Goal: Task Accomplishment & Management: Manage account settings

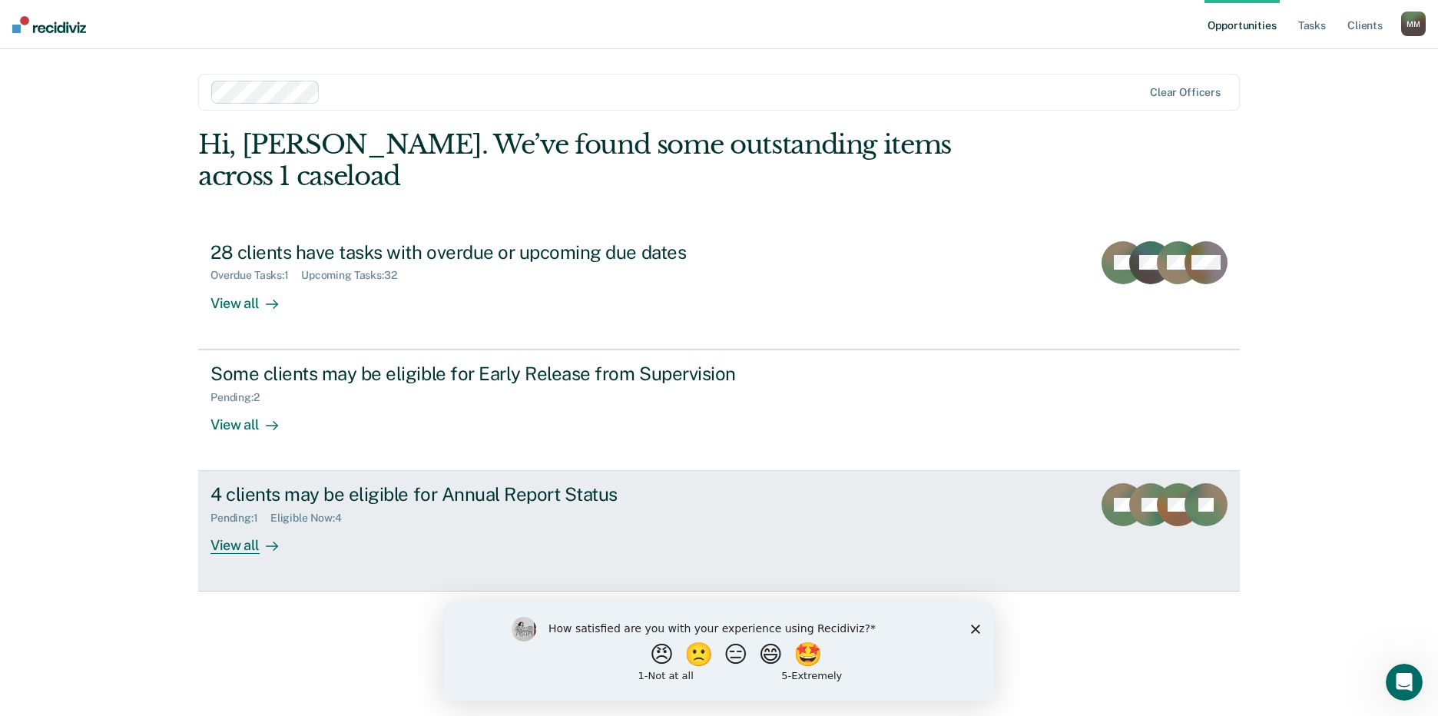
click at [579, 483] on div "4 clients may be eligible for Annual Report Status" at bounding box center [479, 494] width 539 height 22
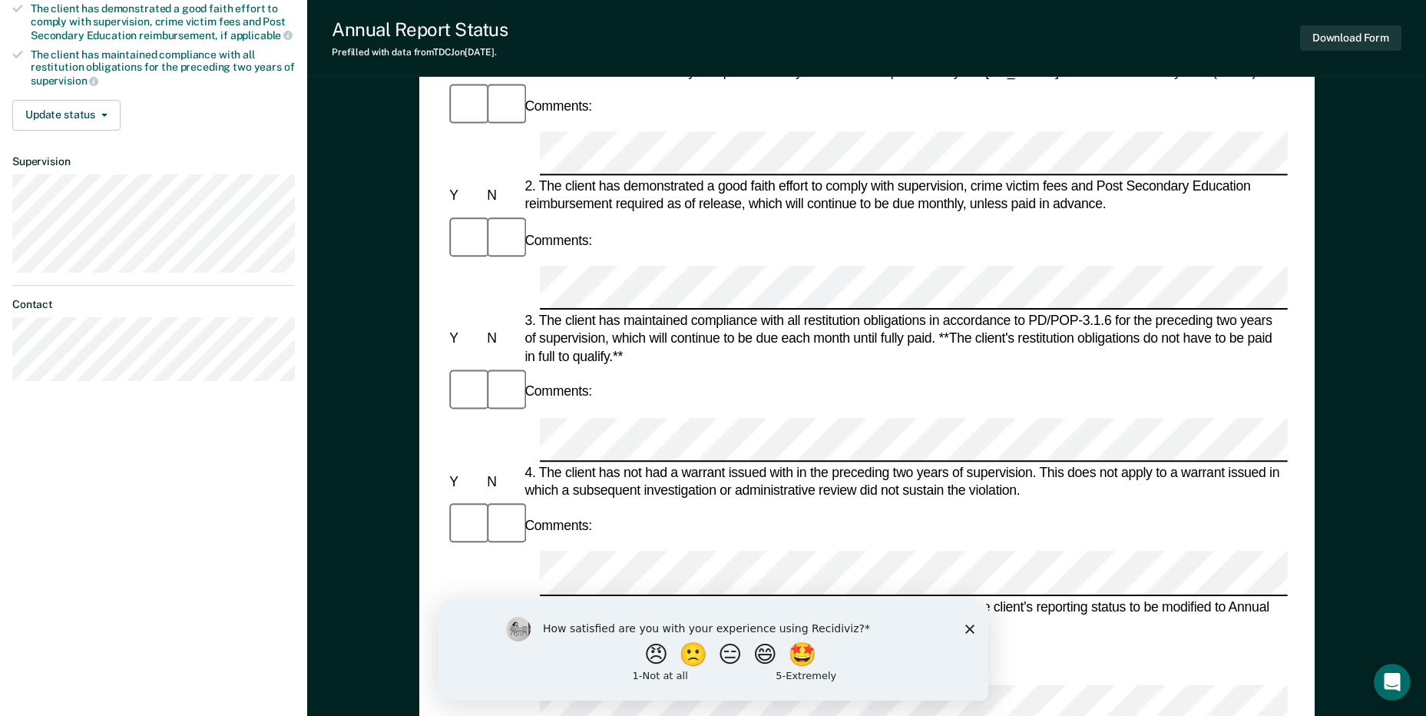
scroll to position [307, 0]
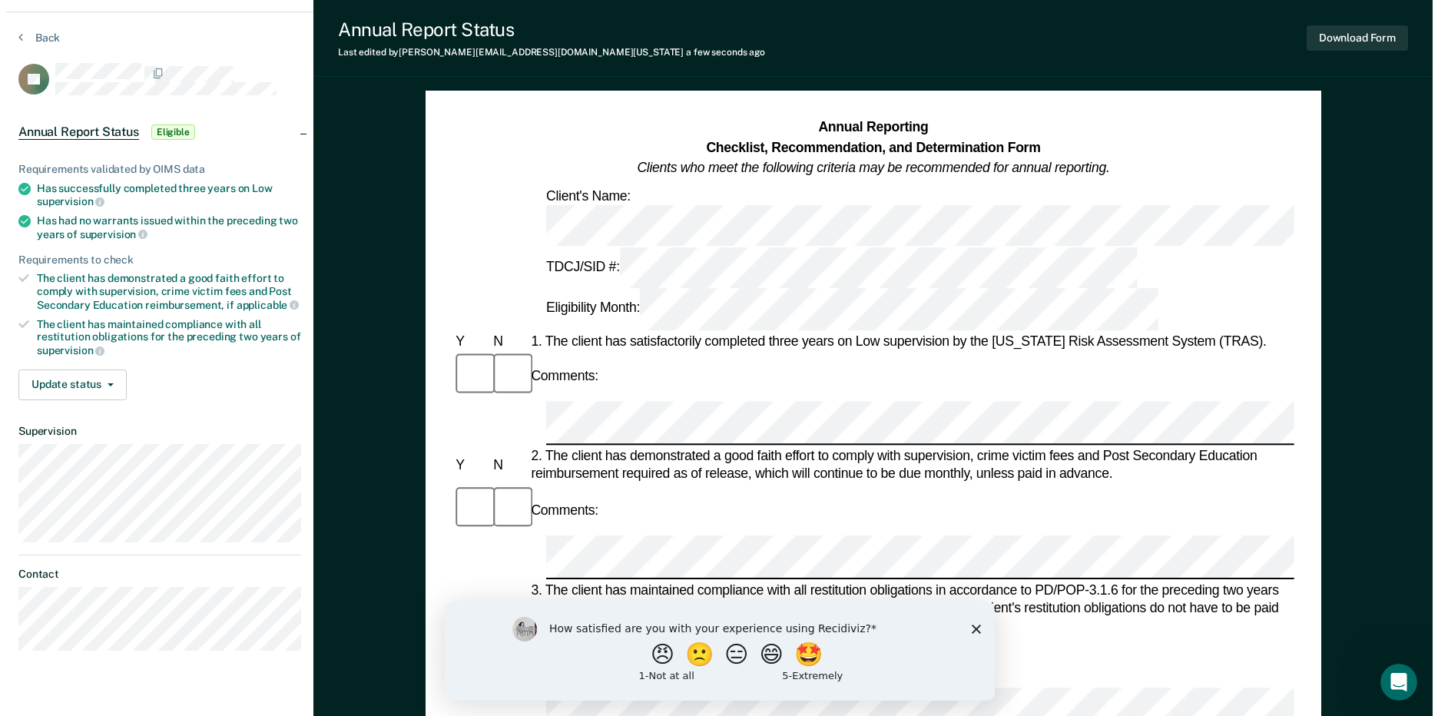
scroll to position [0, 0]
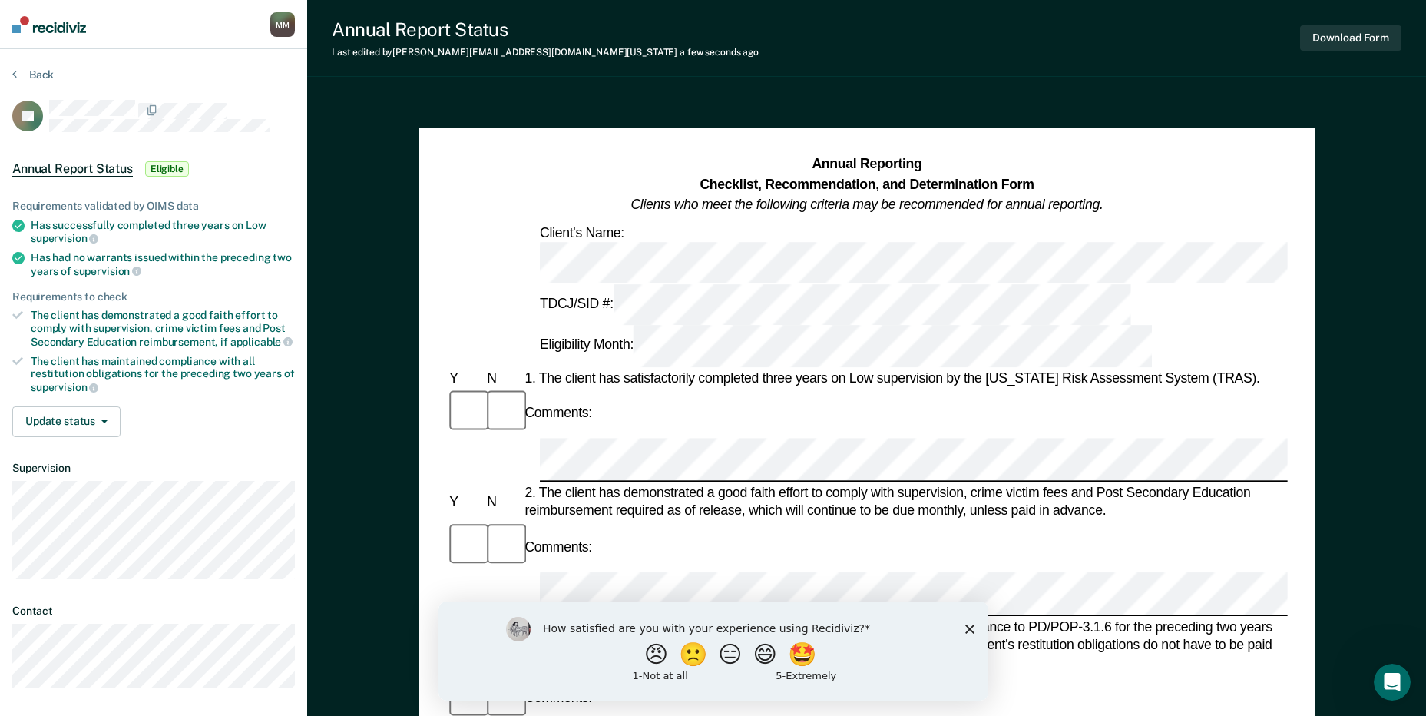
click at [284, 33] on div "M M" at bounding box center [282, 24] width 25 height 25
click at [190, 60] on link "Profile" at bounding box center [221, 61] width 124 height 13
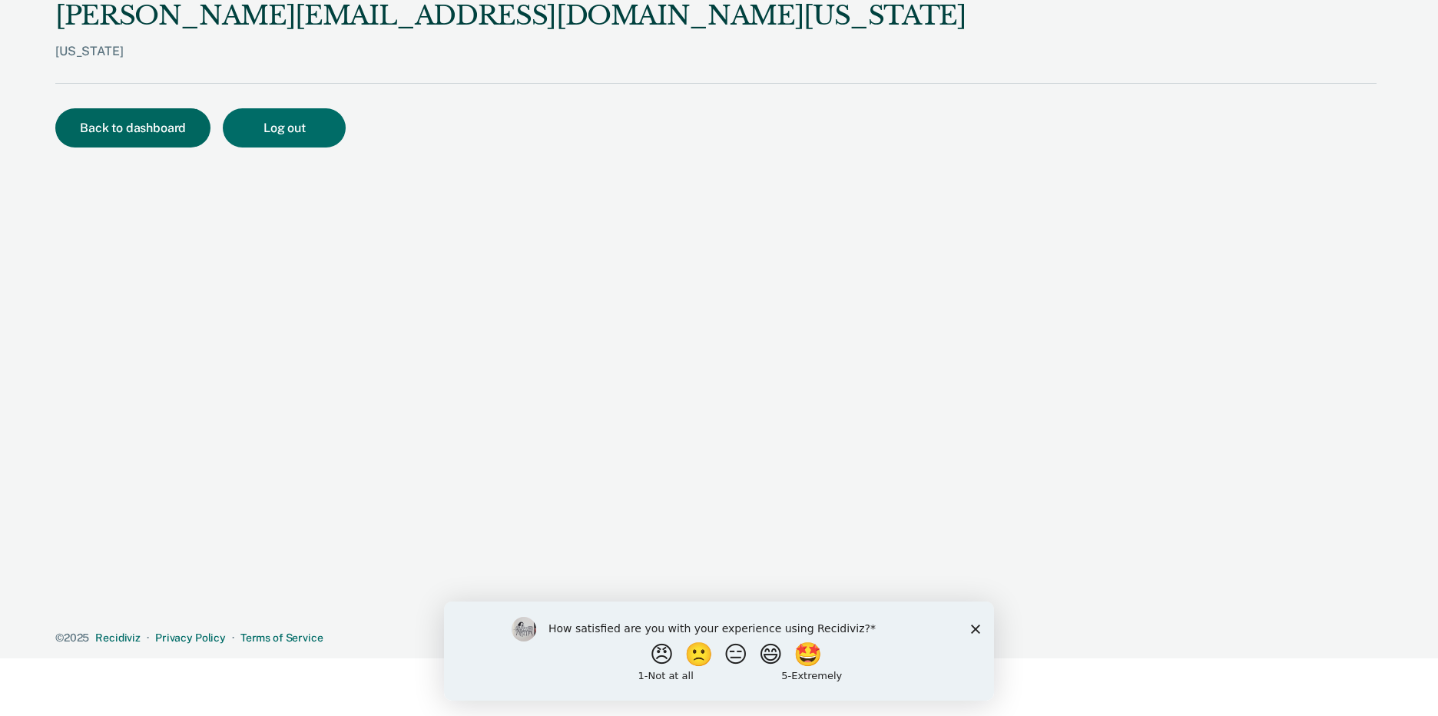
click at [134, 125] on button "Back to dashboard" at bounding box center [132, 127] width 155 height 39
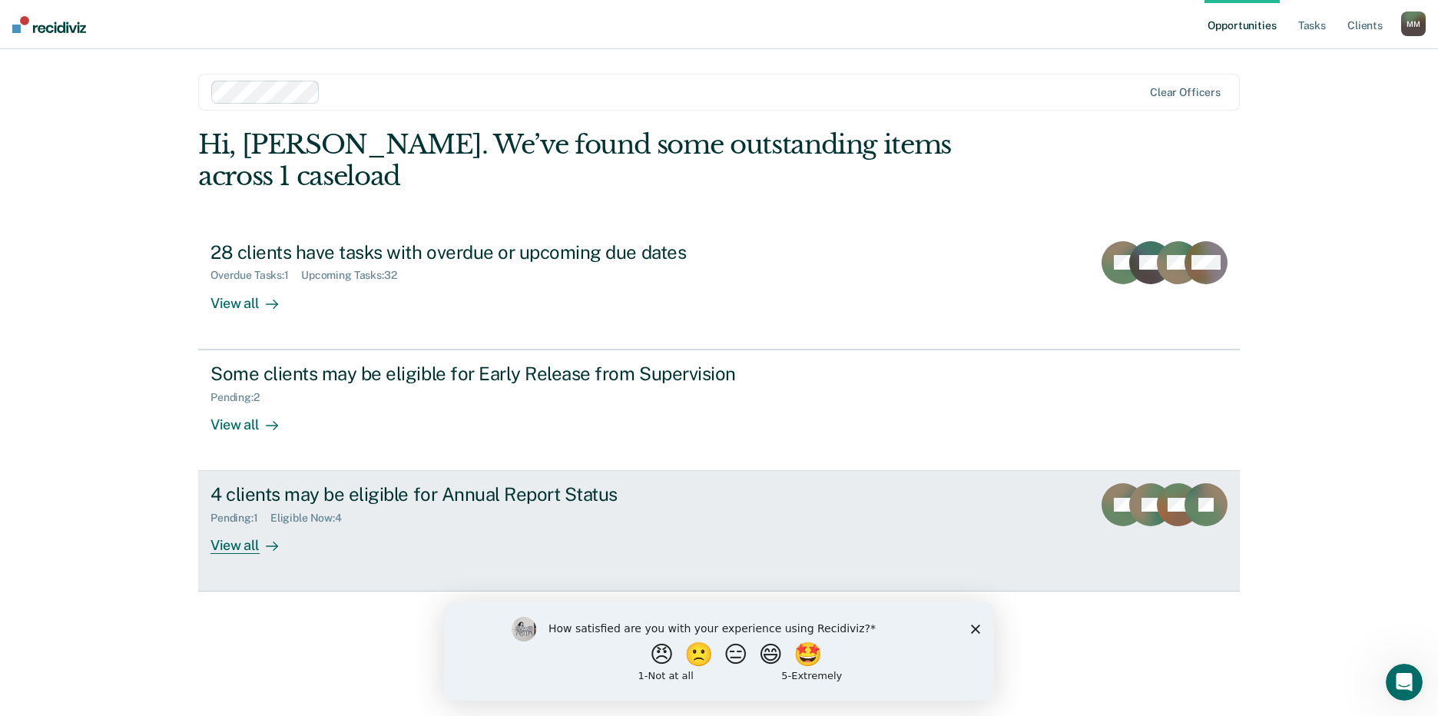
click at [245, 524] on div "View all" at bounding box center [253, 539] width 86 height 30
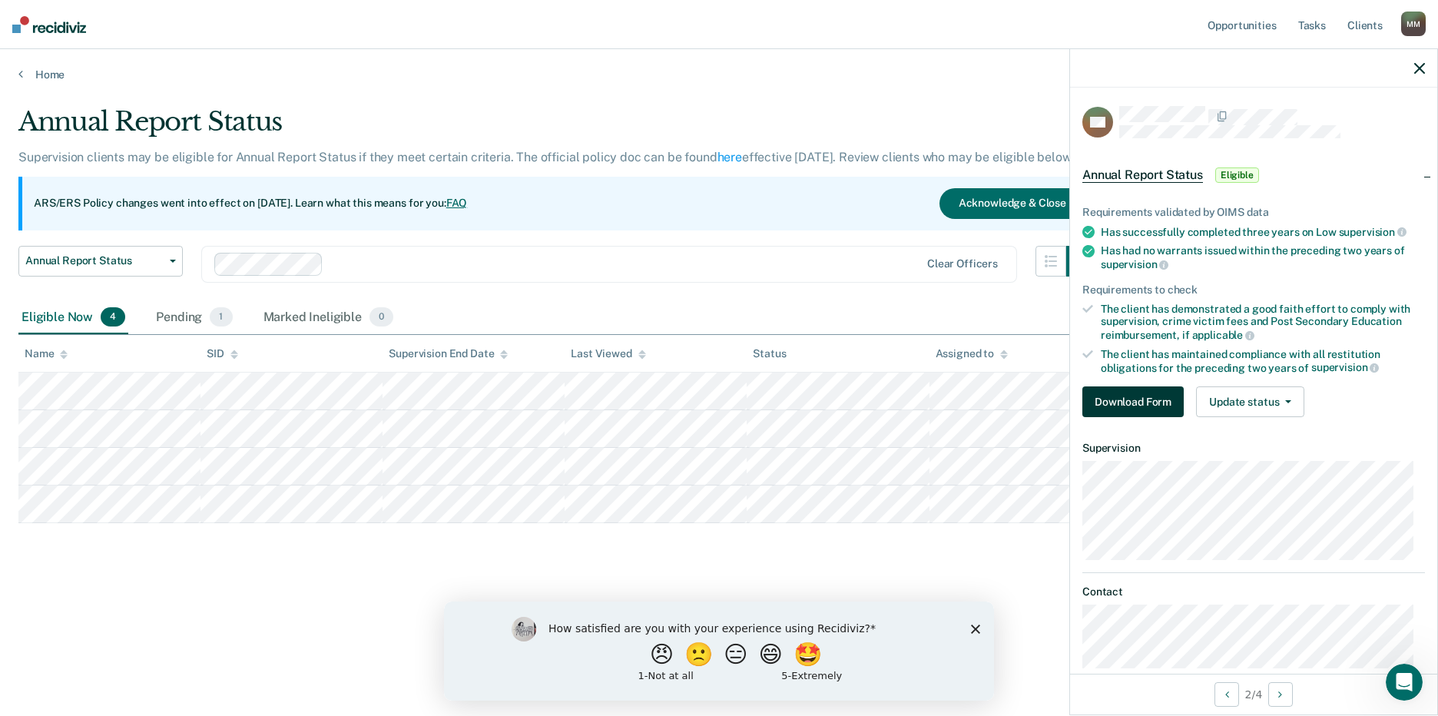
click at [1126, 398] on button "Download Form" at bounding box center [1132, 401] width 101 height 31
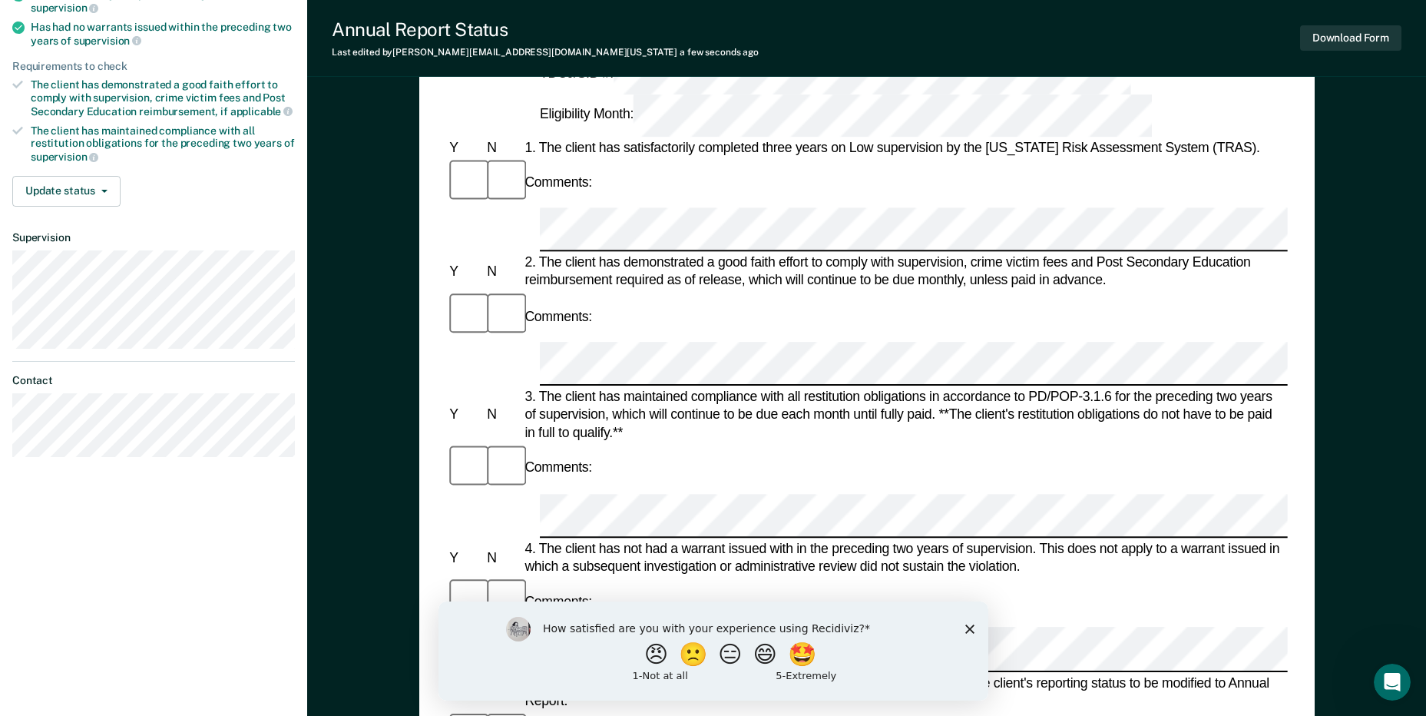
scroll to position [307, 0]
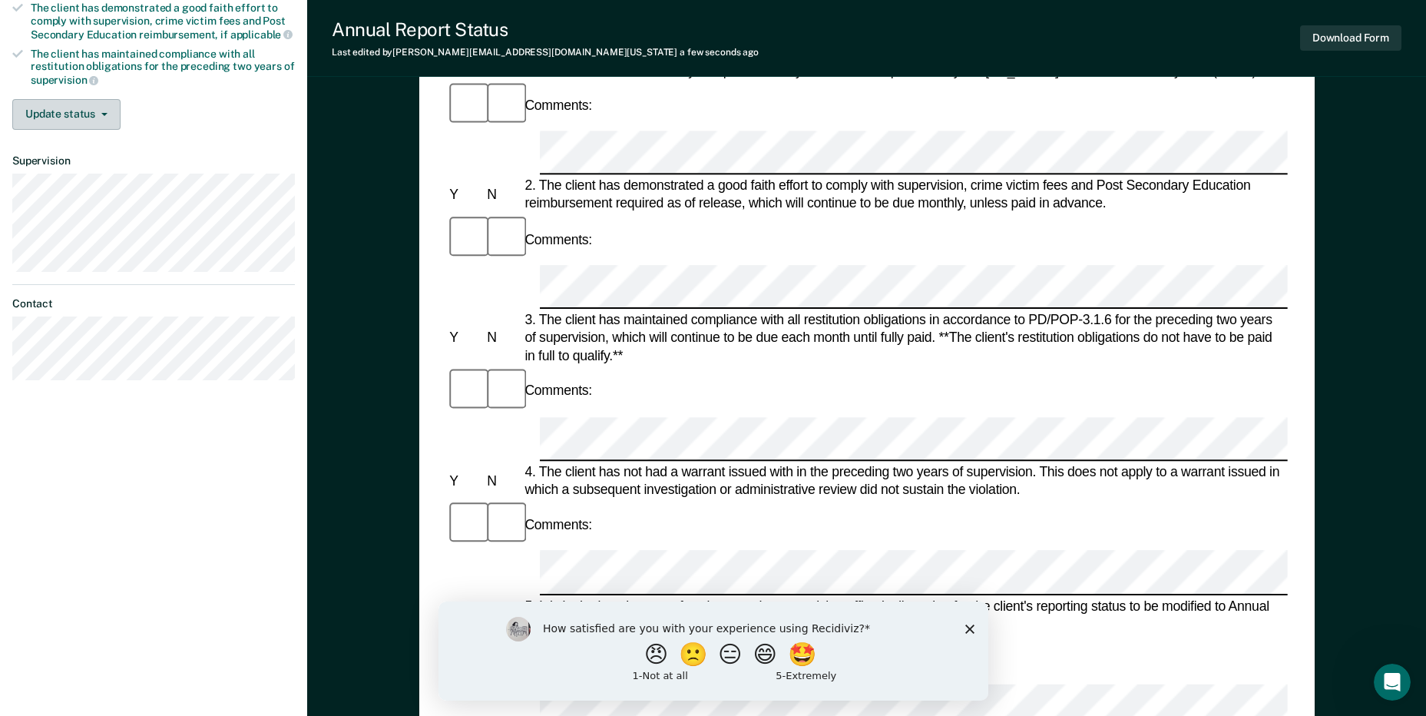
click at [60, 108] on button "Update status" at bounding box center [66, 114] width 108 height 31
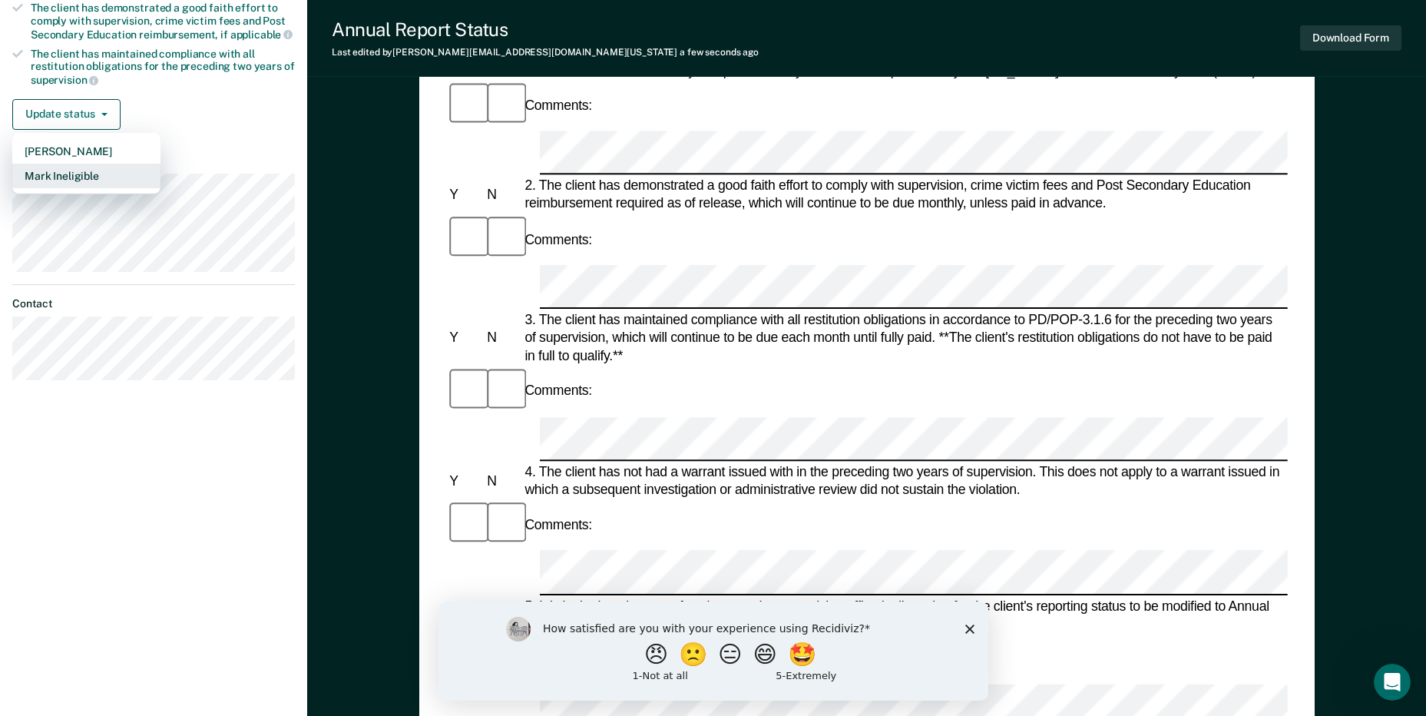
click at [62, 169] on button "Mark Ineligible" at bounding box center [86, 176] width 148 height 25
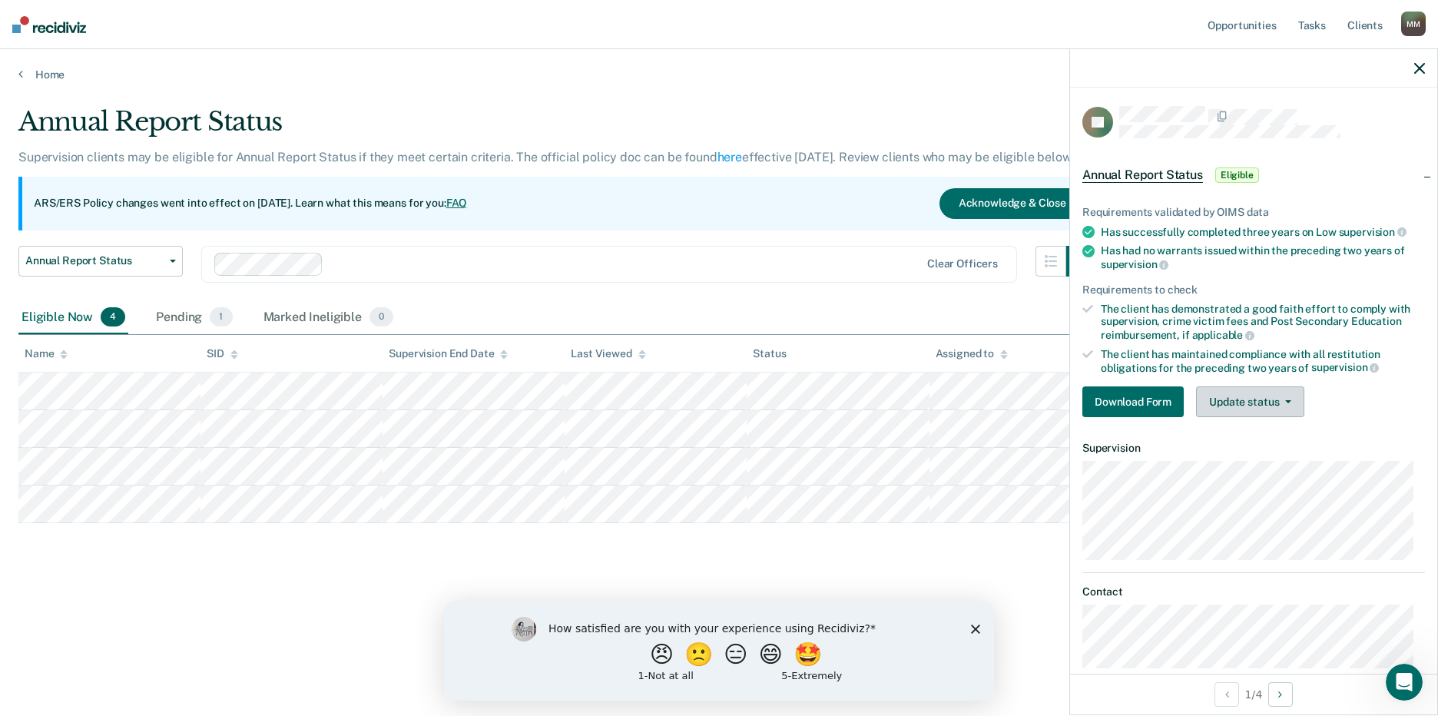
click at [1256, 402] on button "Update status" at bounding box center [1250, 401] width 108 height 31
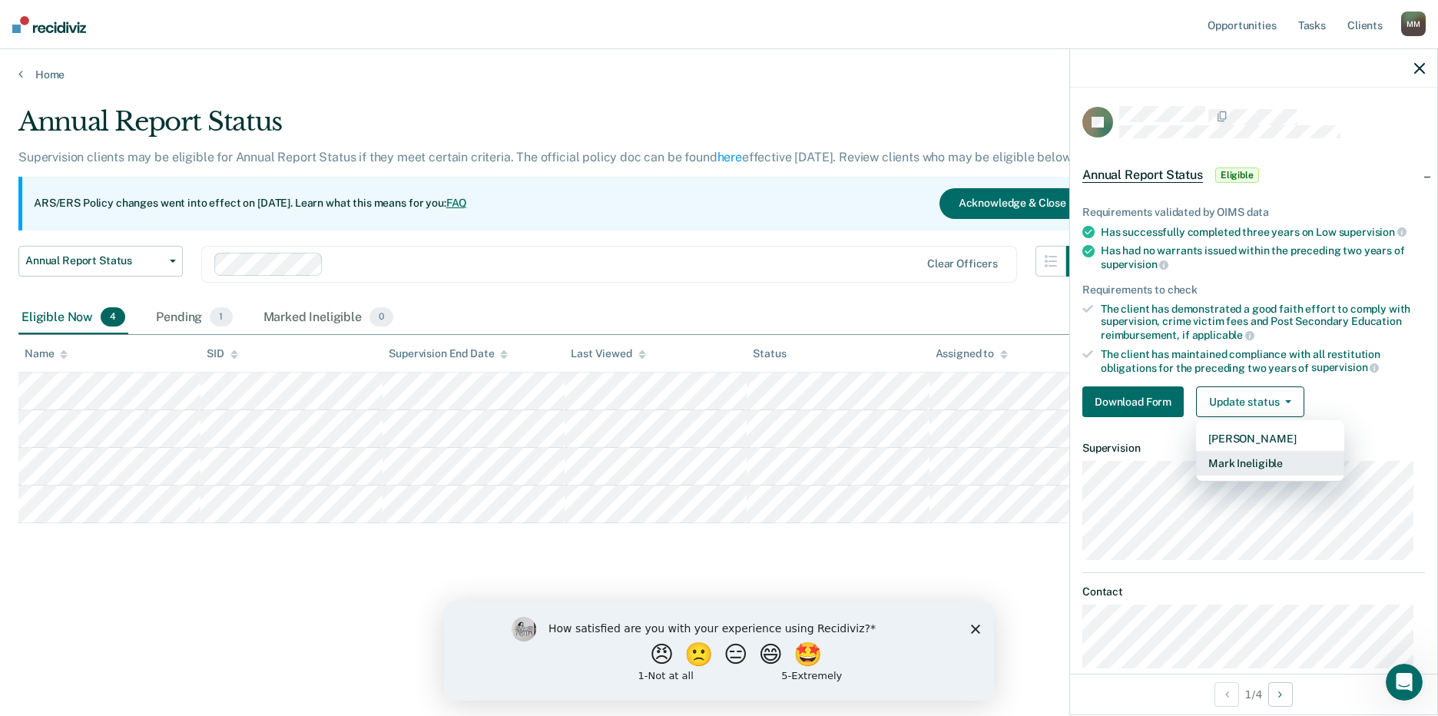
click at [1256, 457] on button "Mark Ineligible" at bounding box center [1270, 463] width 148 height 25
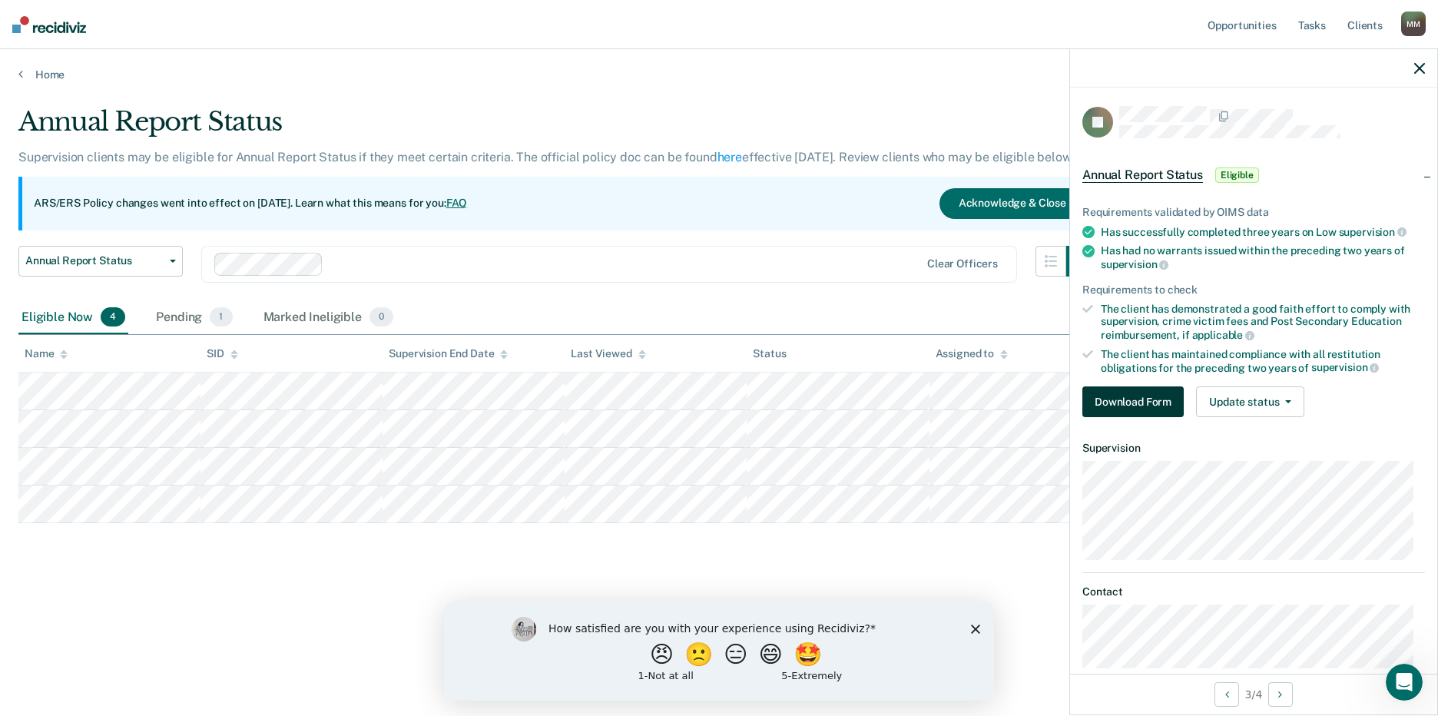
click at [1146, 402] on button "Download Form" at bounding box center [1132, 401] width 101 height 31
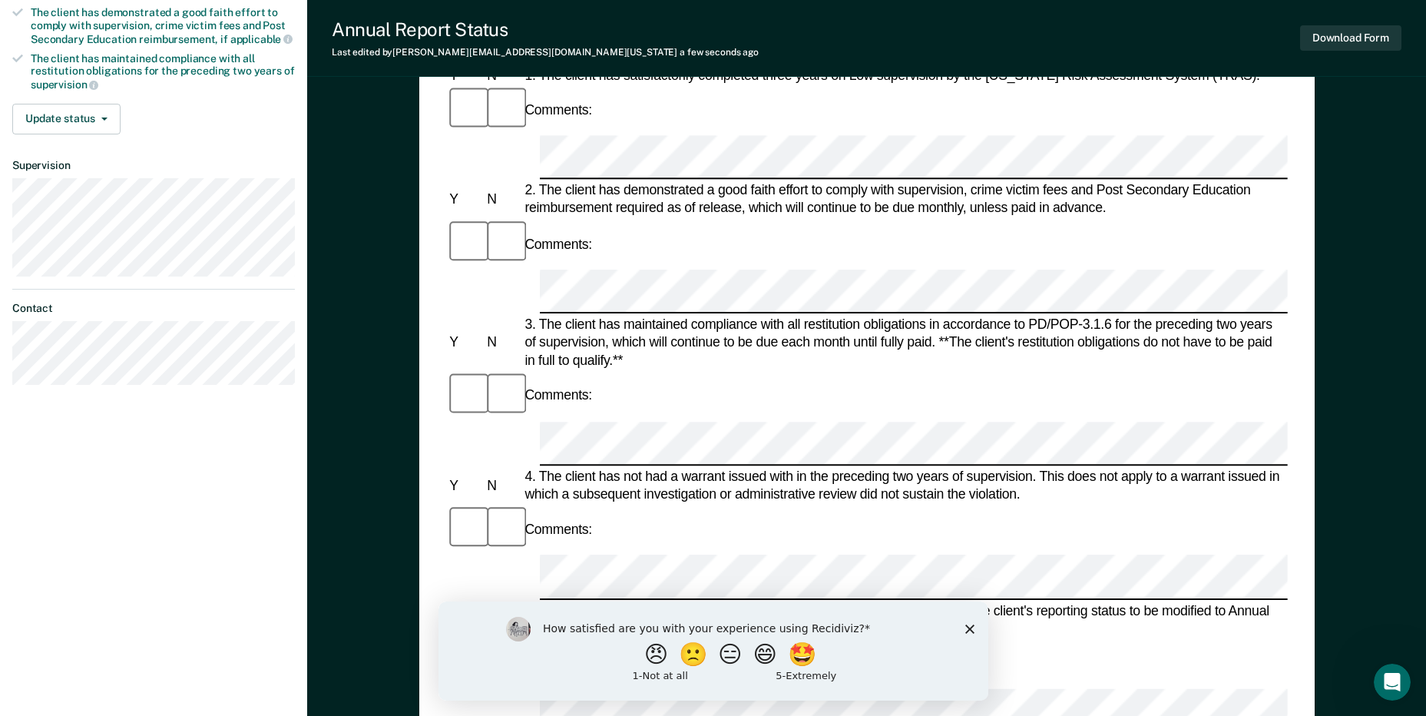
scroll to position [307, 0]
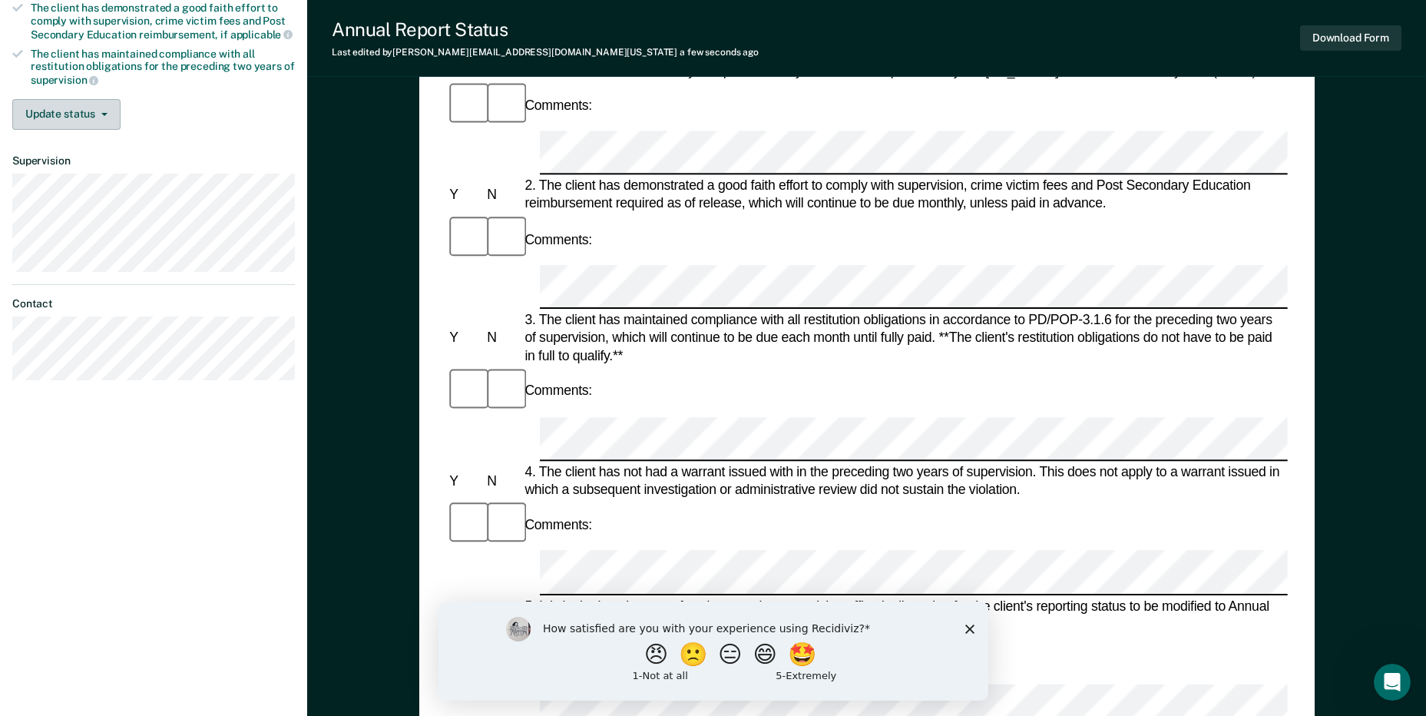
click at [77, 116] on button "Update status" at bounding box center [66, 114] width 108 height 31
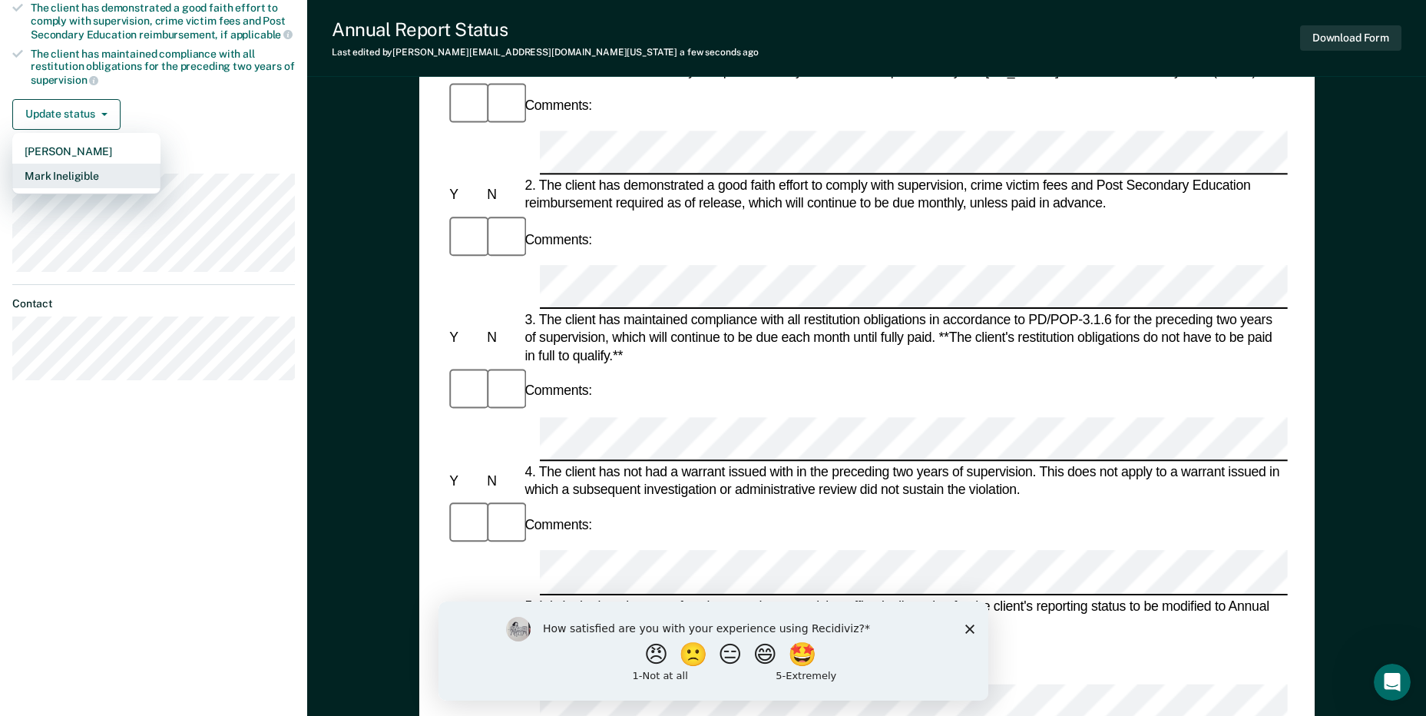
click at [78, 178] on button "Mark Ineligible" at bounding box center [86, 176] width 148 height 25
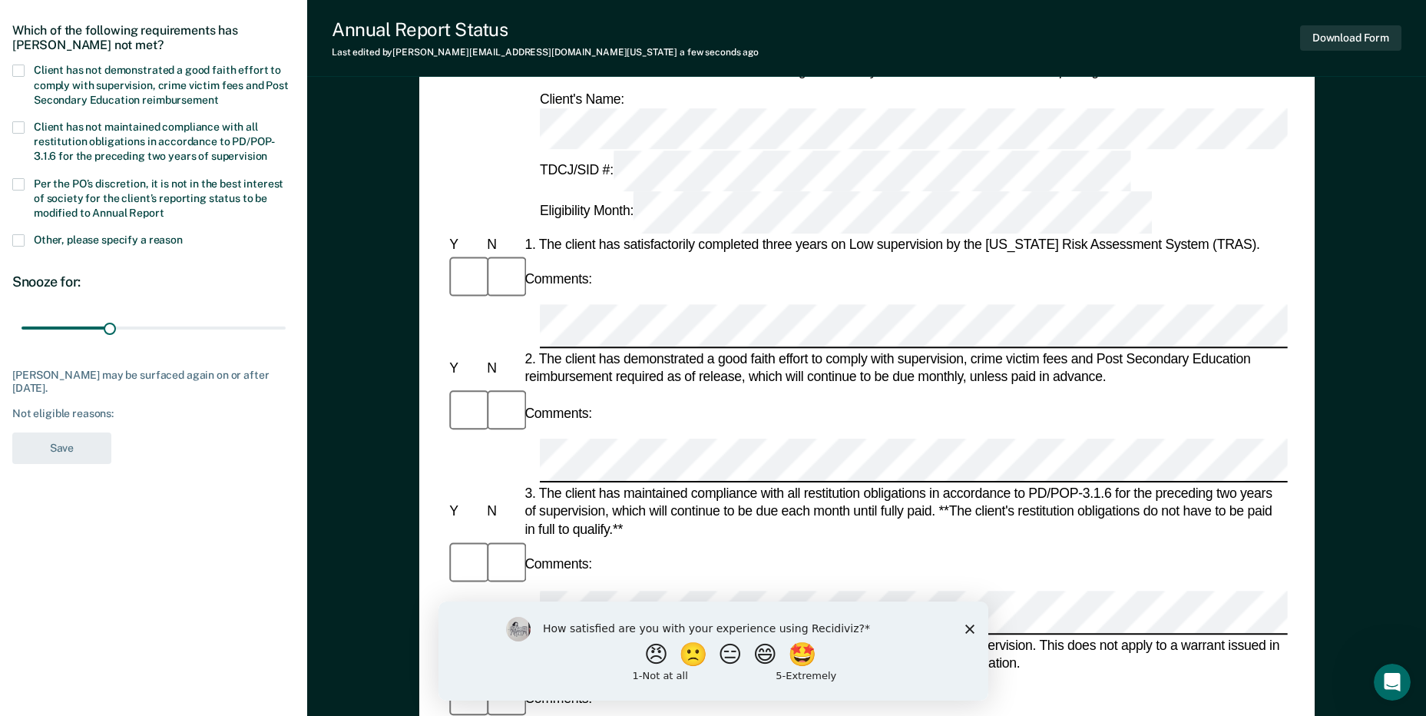
scroll to position [154, 0]
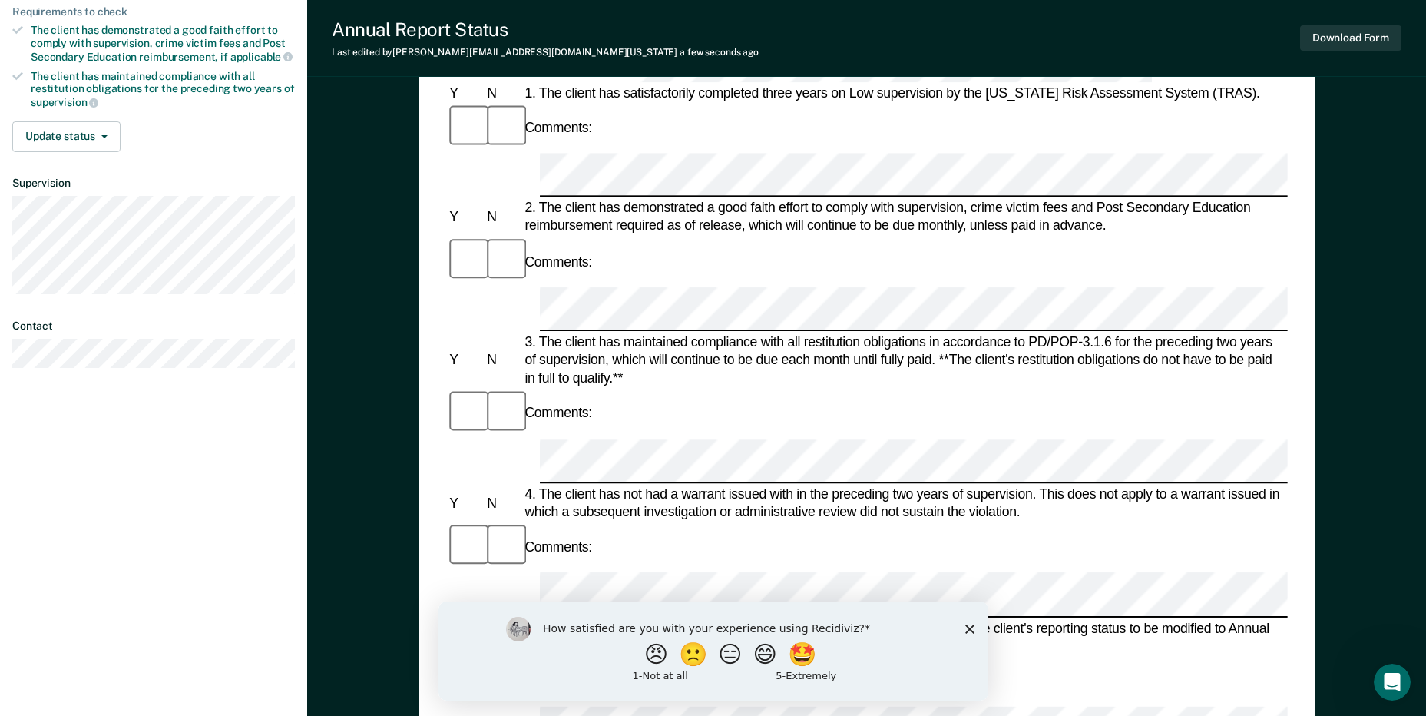
scroll to position [307, 0]
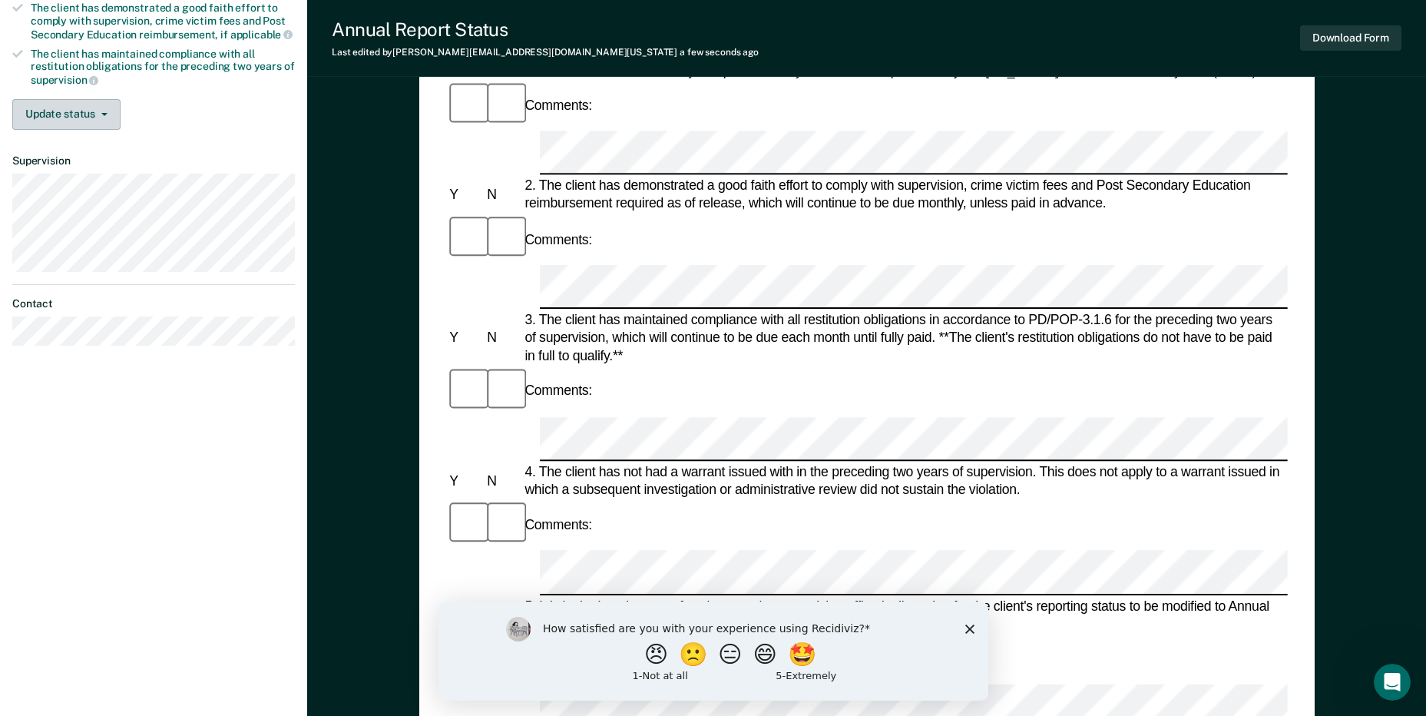
click at [78, 110] on button "Update status" at bounding box center [66, 114] width 108 height 31
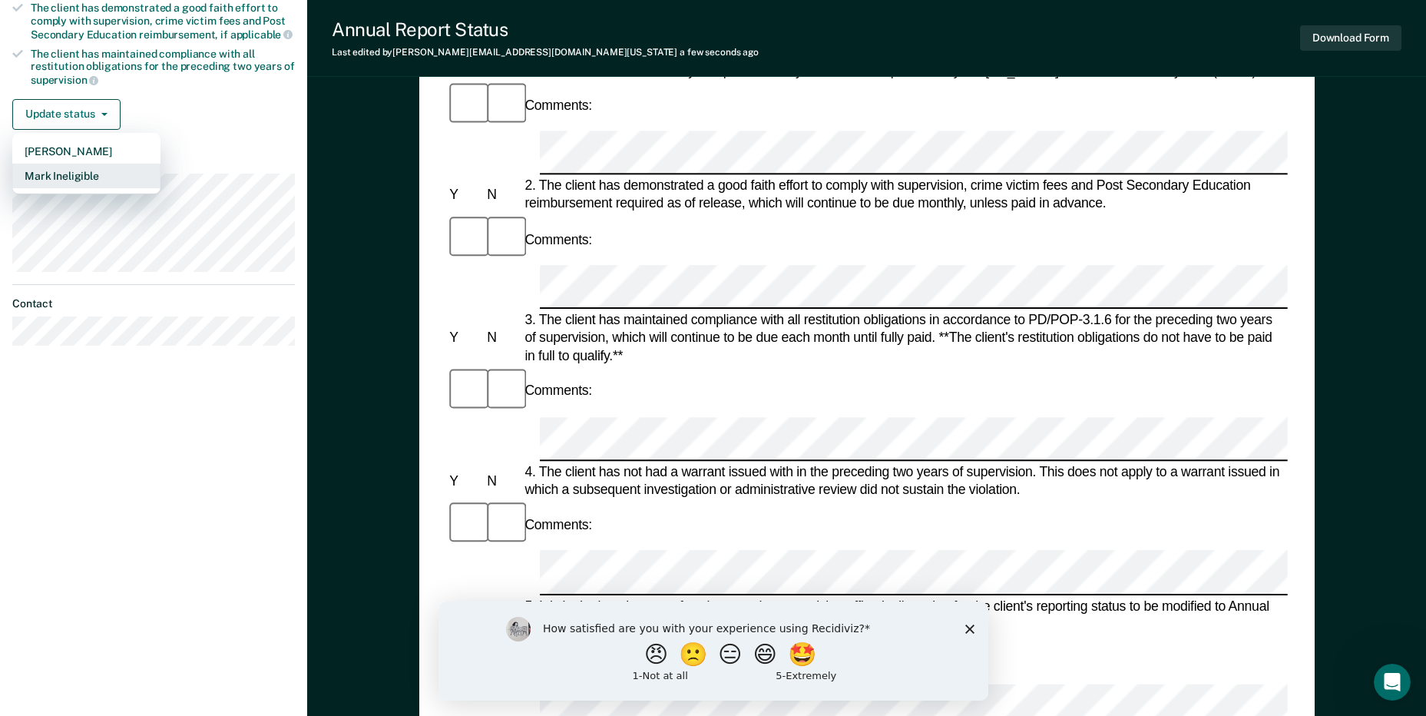
click at [74, 173] on button "Mark Ineligible" at bounding box center [86, 176] width 148 height 25
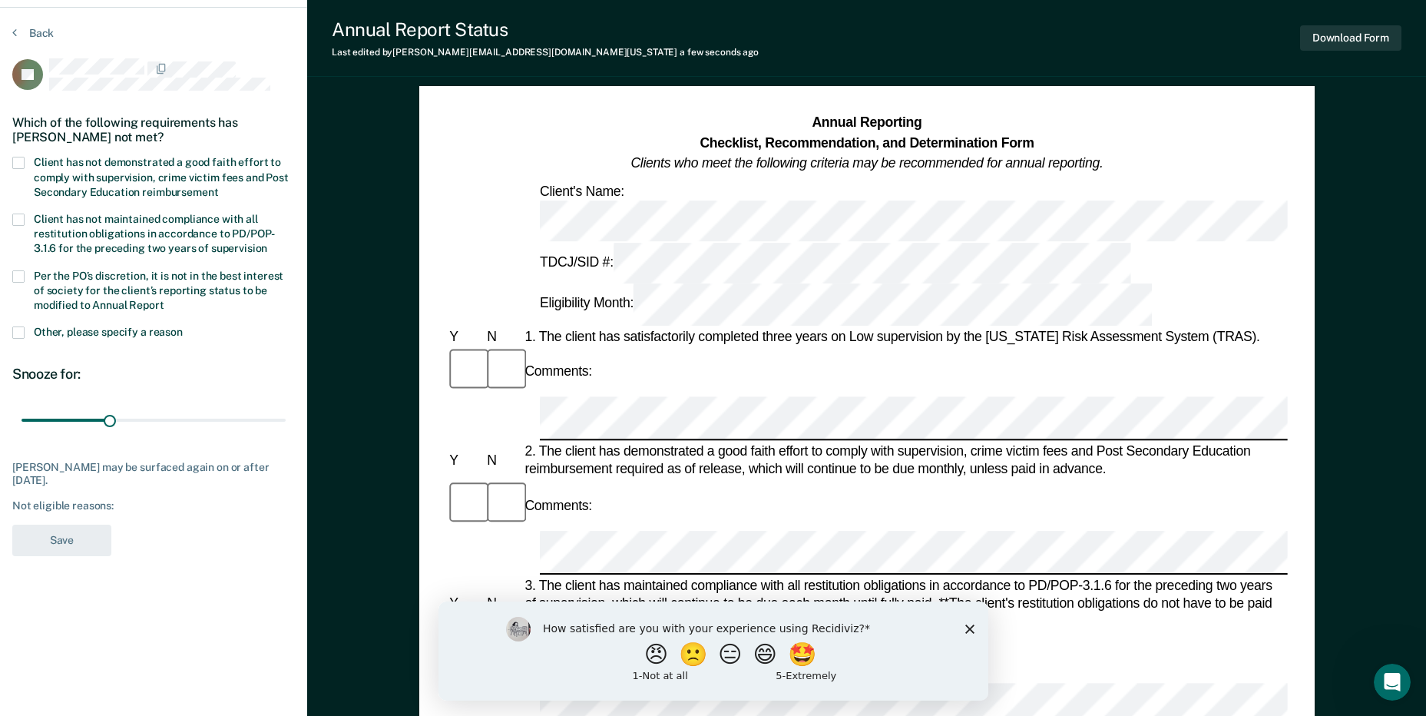
scroll to position [77, 0]
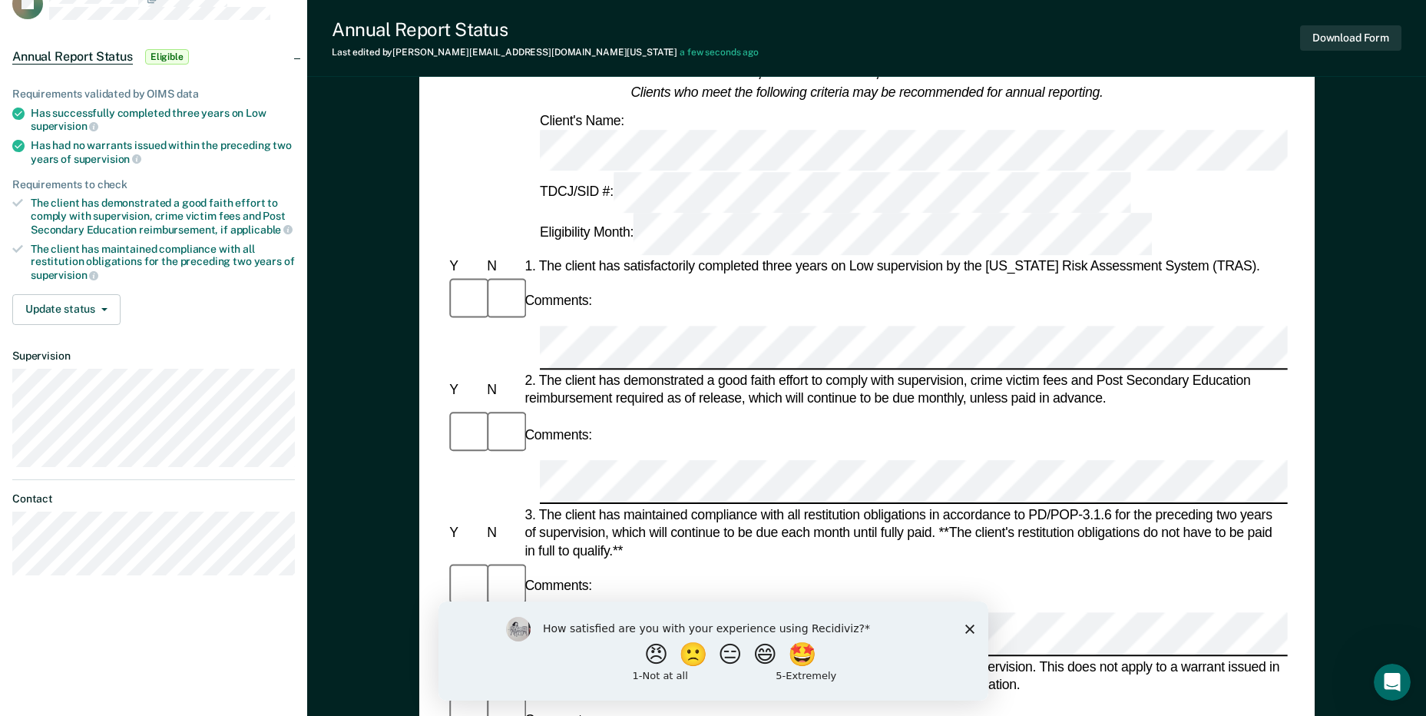
scroll to position [77, 0]
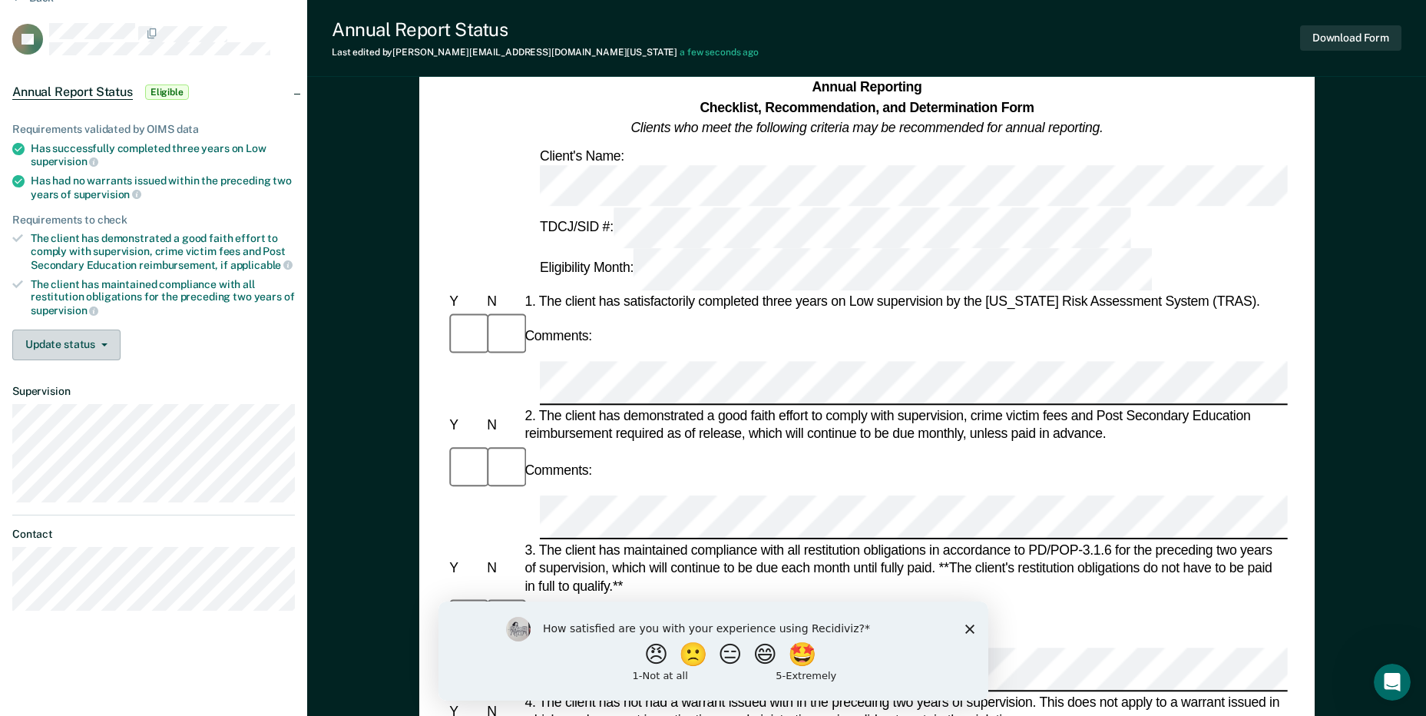
click at [85, 339] on button "Update status" at bounding box center [66, 344] width 108 height 31
click at [97, 407] on button "Mark Ineligible" at bounding box center [86, 406] width 148 height 25
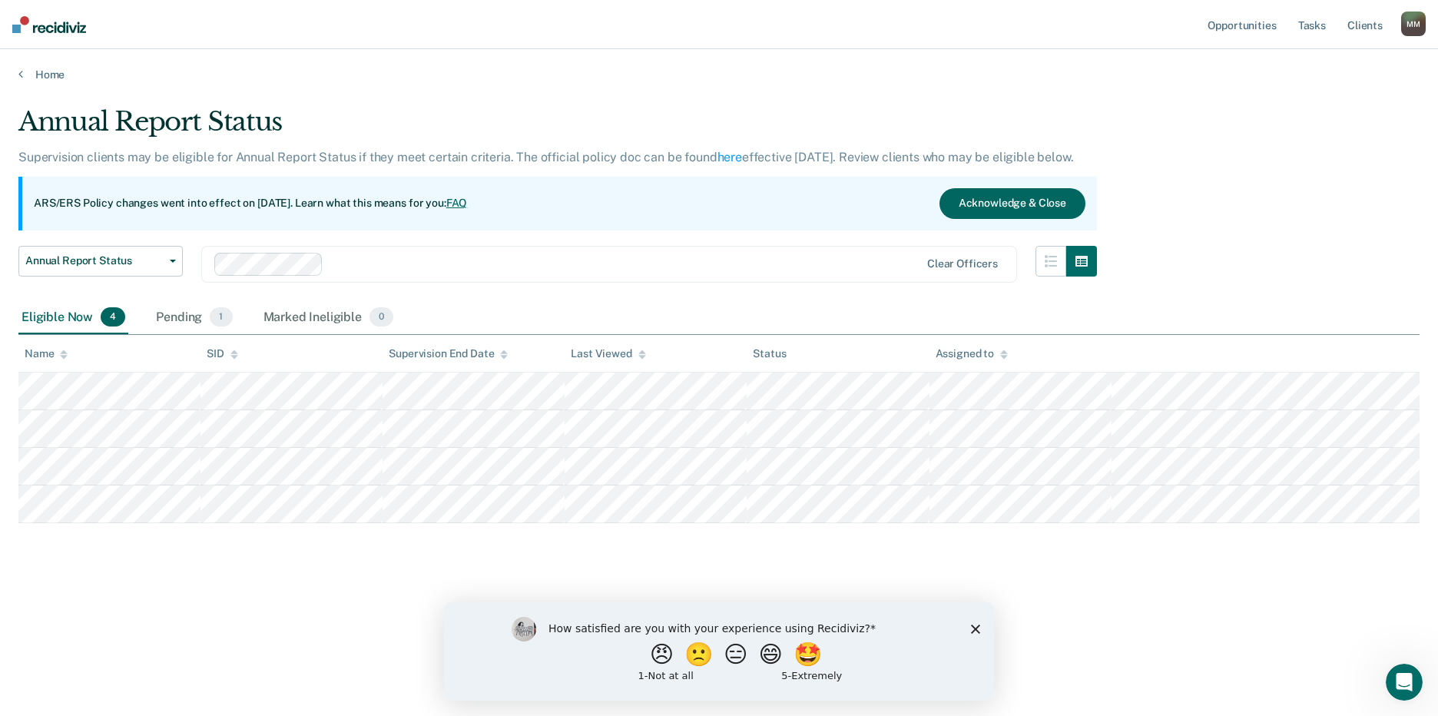
click at [1010, 204] on button "Acknowledge & Close" at bounding box center [1012, 203] width 146 height 31
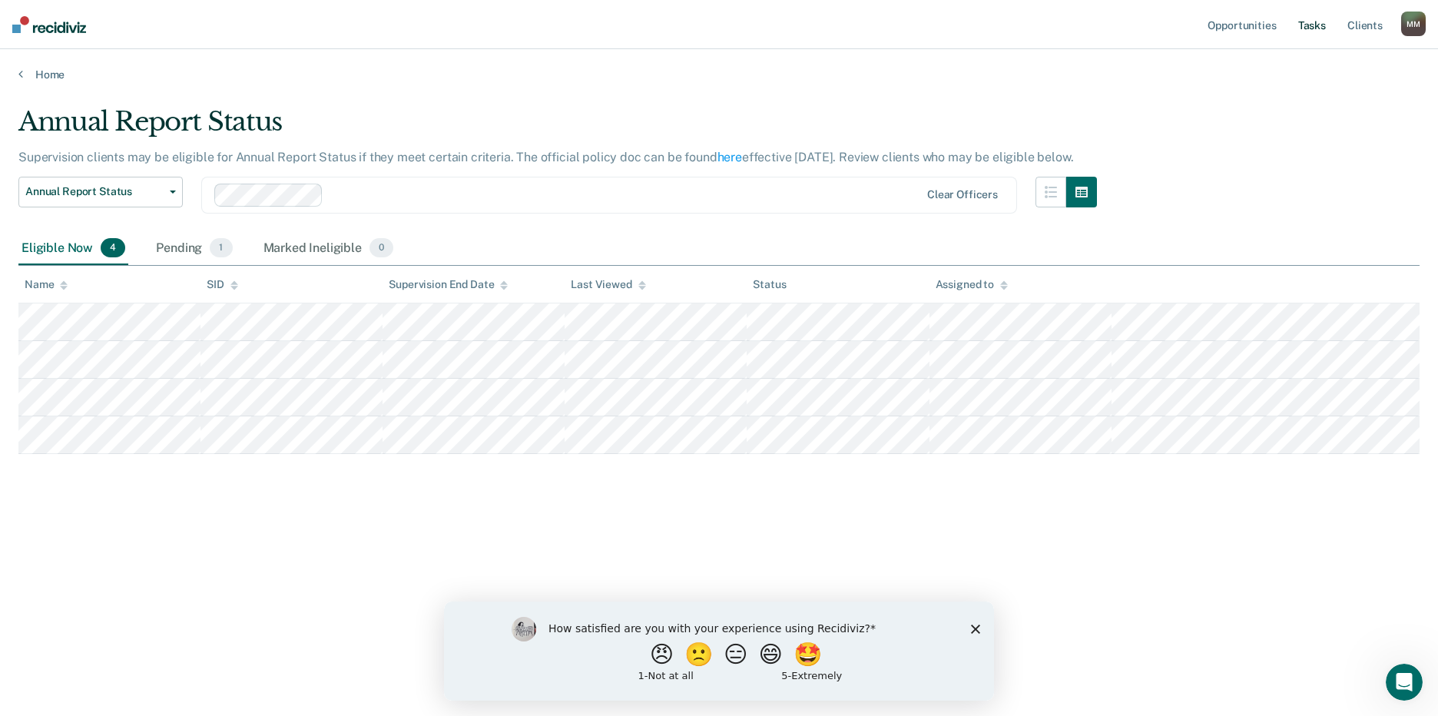
click at [1315, 26] on link "Tasks" at bounding box center [1312, 24] width 34 height 49
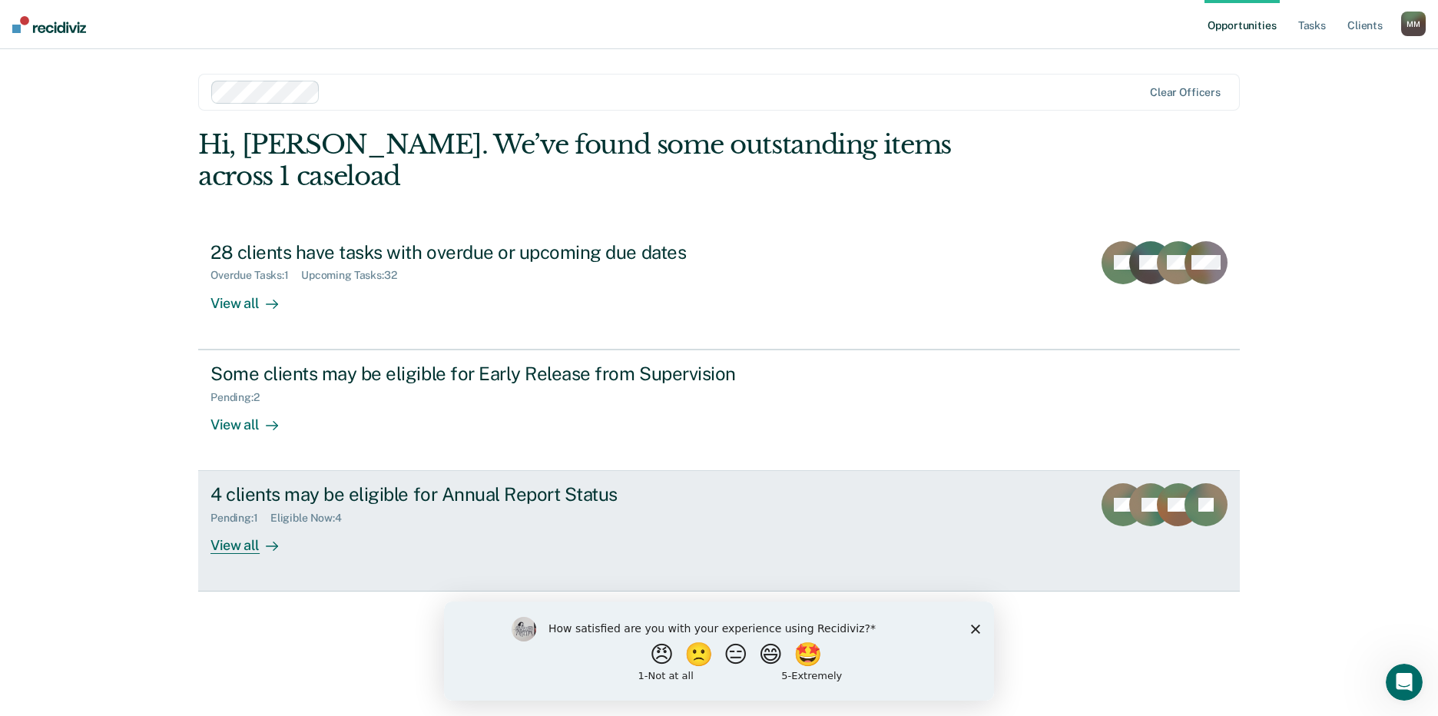
click at [240, 524] on div "View all" at bounding box center [253, 539] width 86 height 30
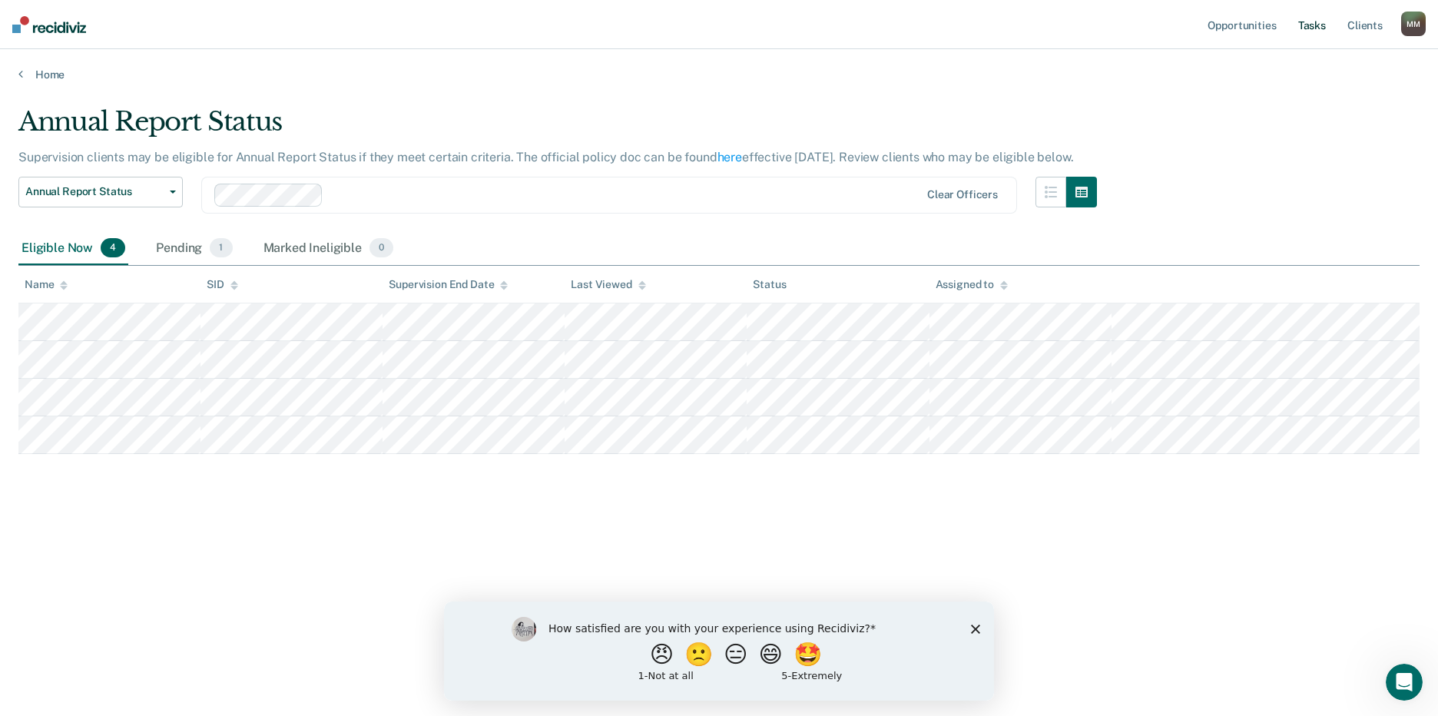
click at [1319, 24] on link "Tasks" at bounding box center [1312, 24] width 34 height 49
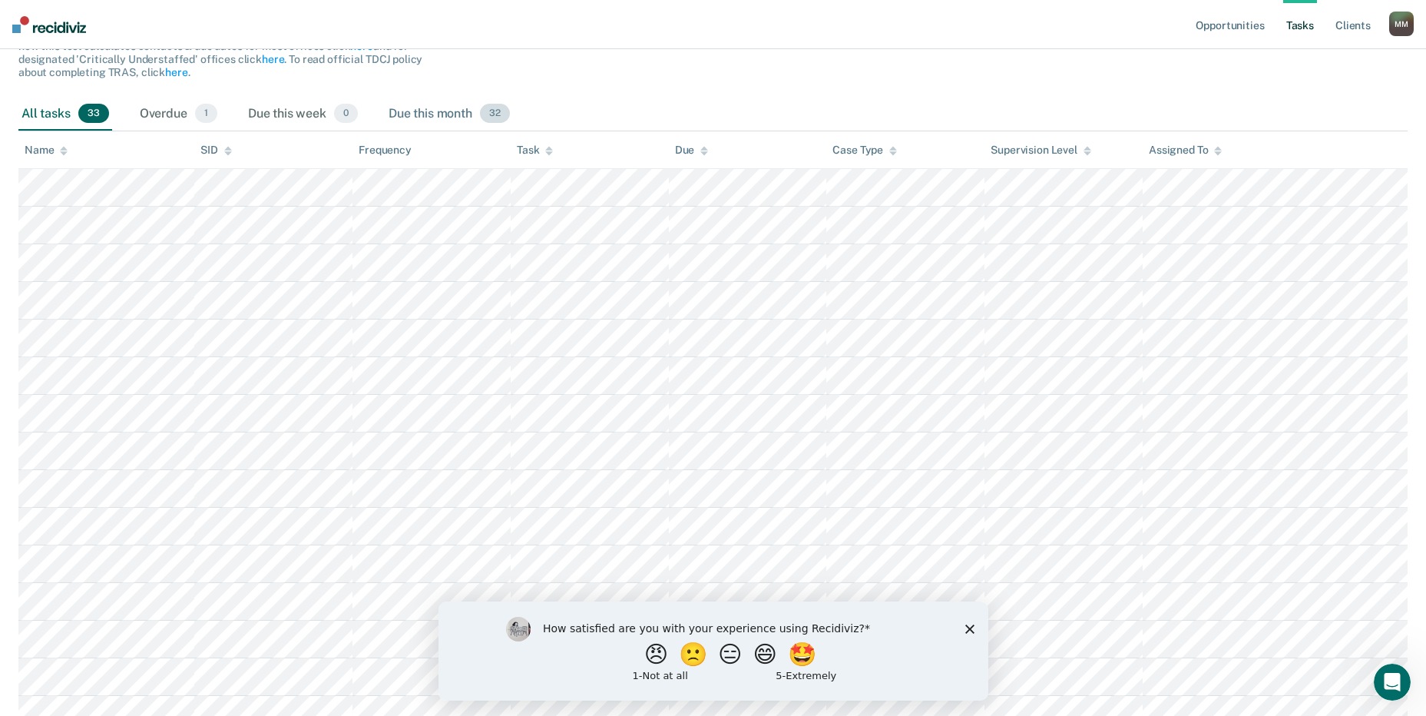
scroll to position [154, 0]
